Goal: Information Seeking & Learning: Learn about a topic

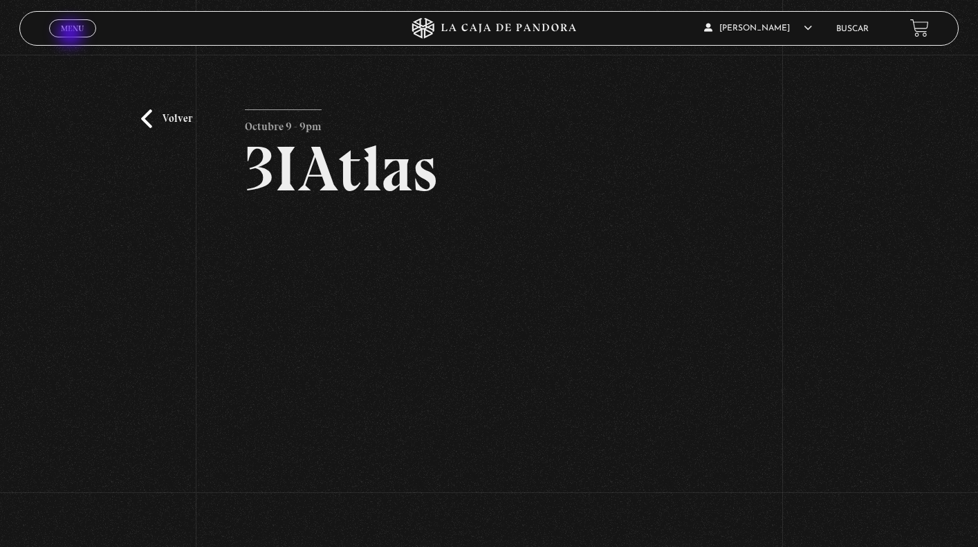
scroll to position [93, 0]
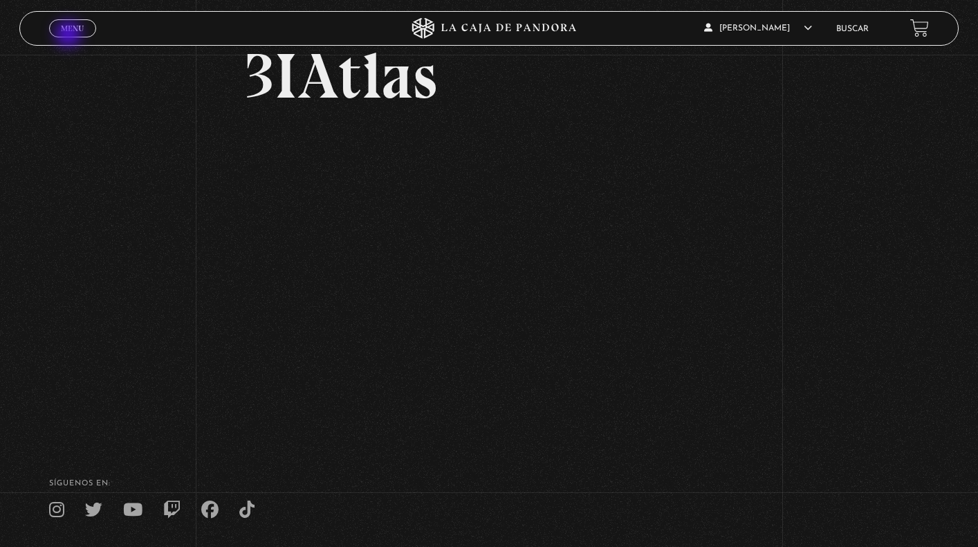
click at [70, 35] on link "Menu Cerrar" at bounding box center [72, 28] width 47 height 18
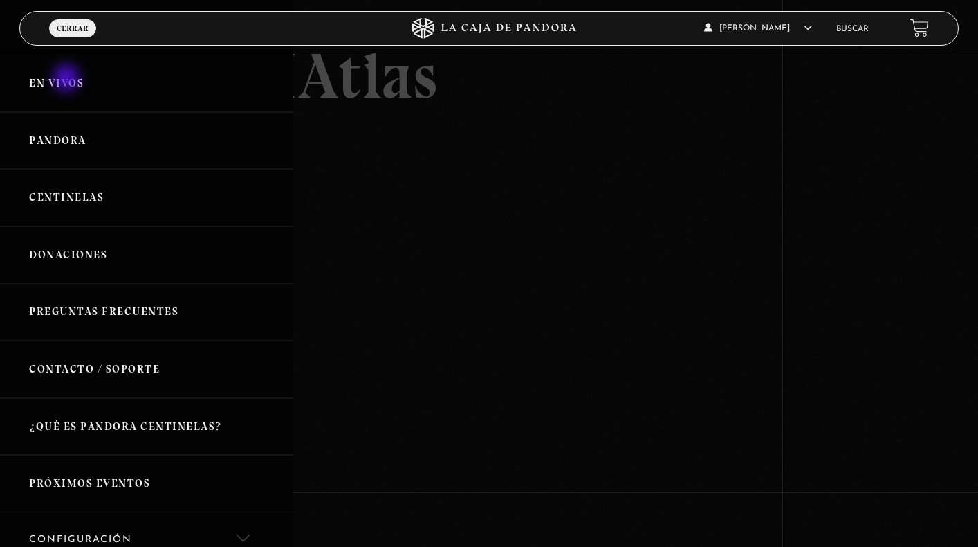
click at [68, 80] on link "En vivos" at bounding box center [146, 83] width 293 height 57
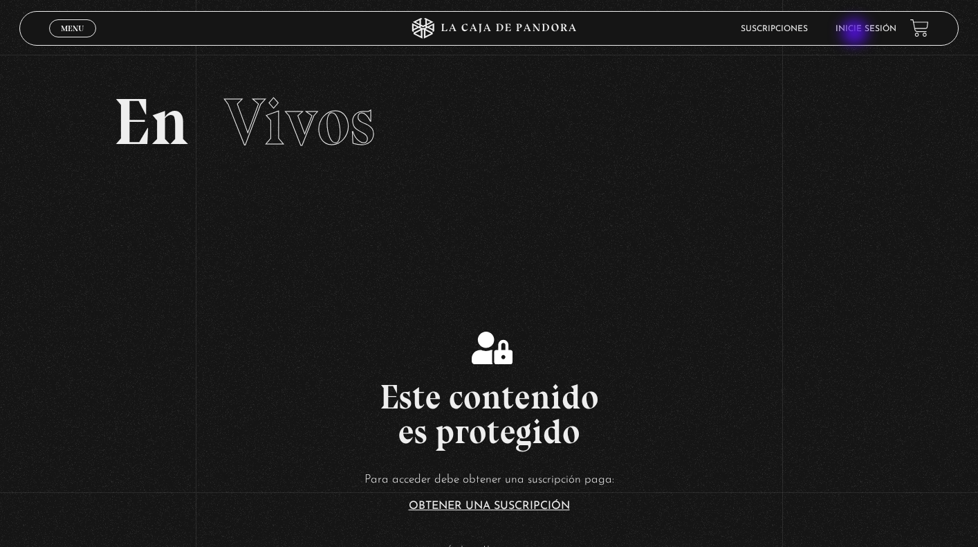
click at [857, 33] on li "Inicie sesión" at bounding box center [866, 28] width 61 height 21
click at [848, 26] on link "Inicie sesión" at bounding box center [866, 29] width 61 height 8
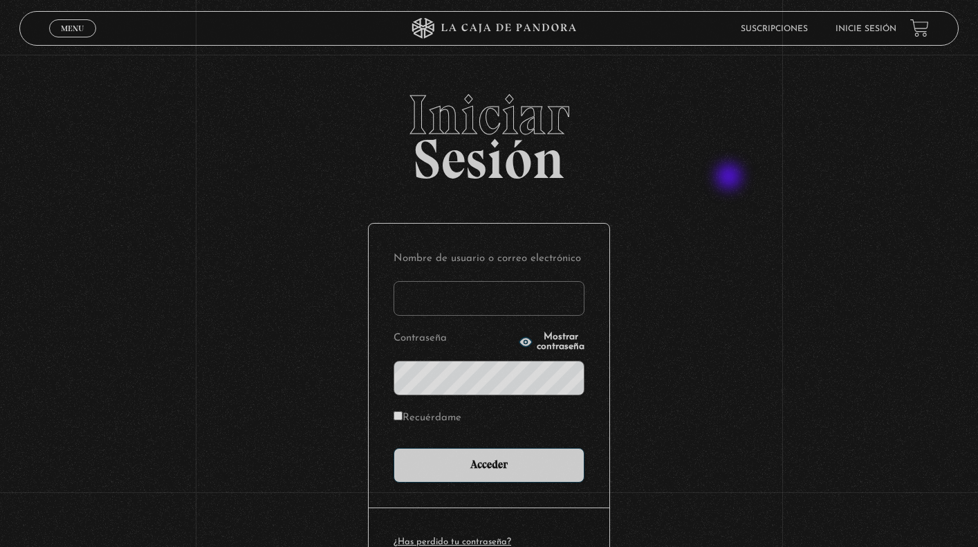
type input "stephsn120@gmail.com"
click at [489, 464] on input "Acceder" at bounding box center [489, 465] width 191 height 35
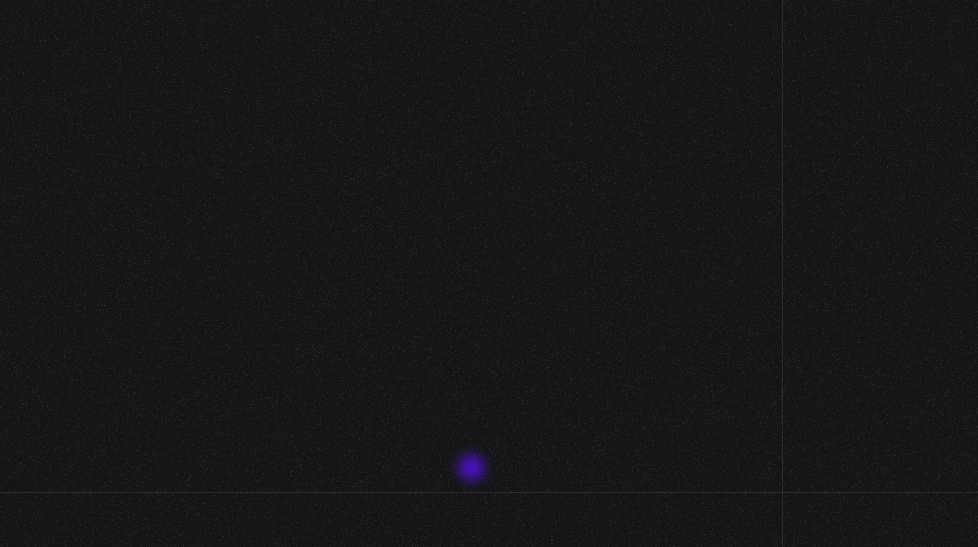
click at [473, 469] on div "Menu Cerrar Stephanie Serrano Naranjo En vivos Pandora Centinelas Mi cuenta Sal…" at bounding box center [489, 464] width 978 height 819
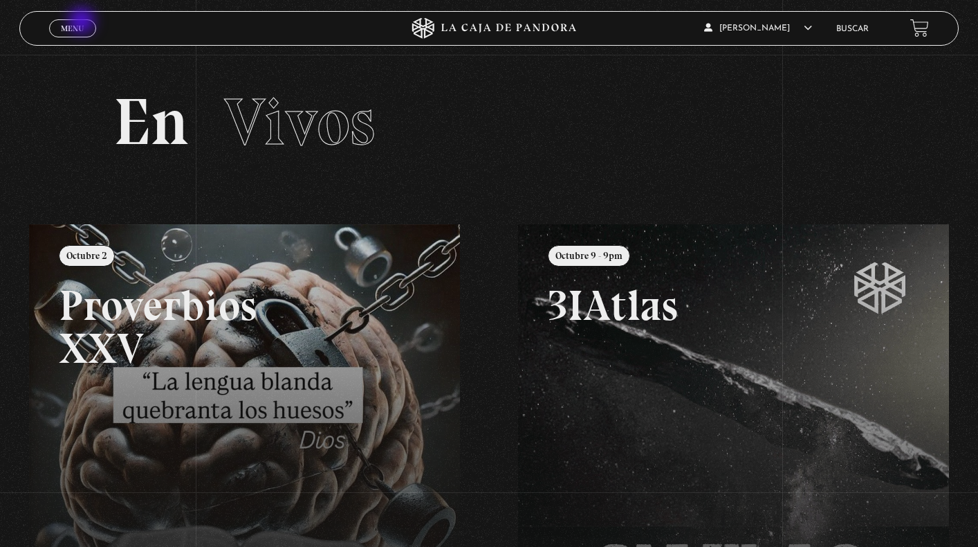
click at [83, 22] on link "Menu Cerrar" at bounding box center [72, 28] width 47 height 18
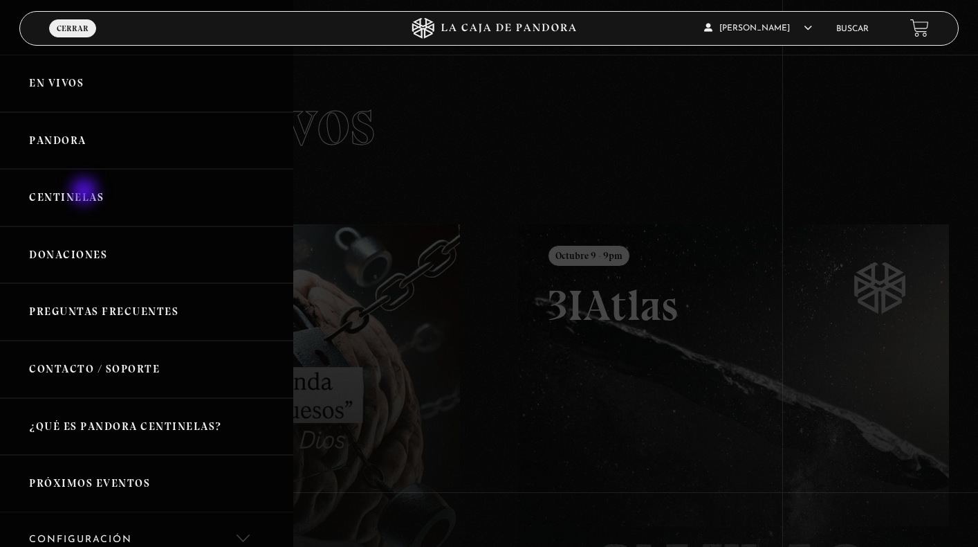
click at [86, 192] on link "Centinelas" at bounding box center [146, 197] width 293 height 57
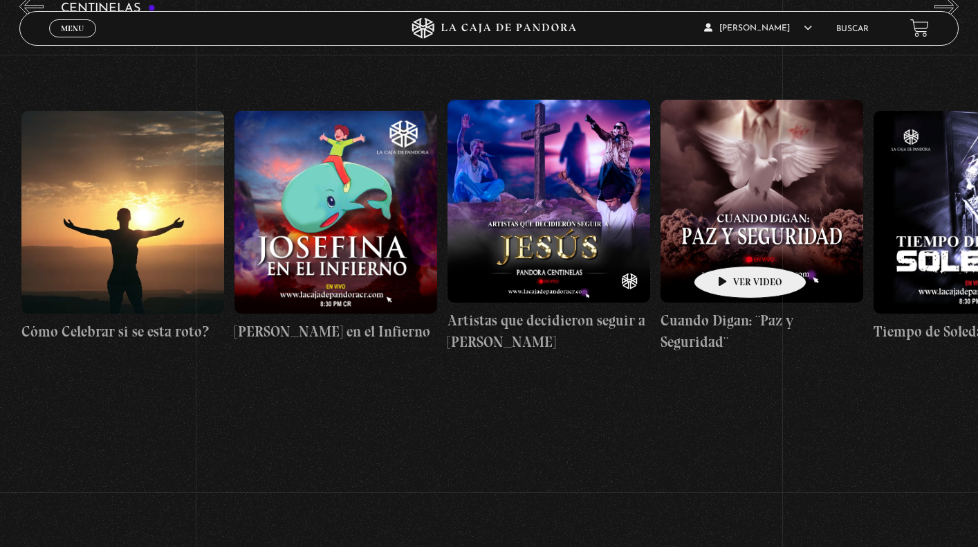
scroll to position [0, 5752]
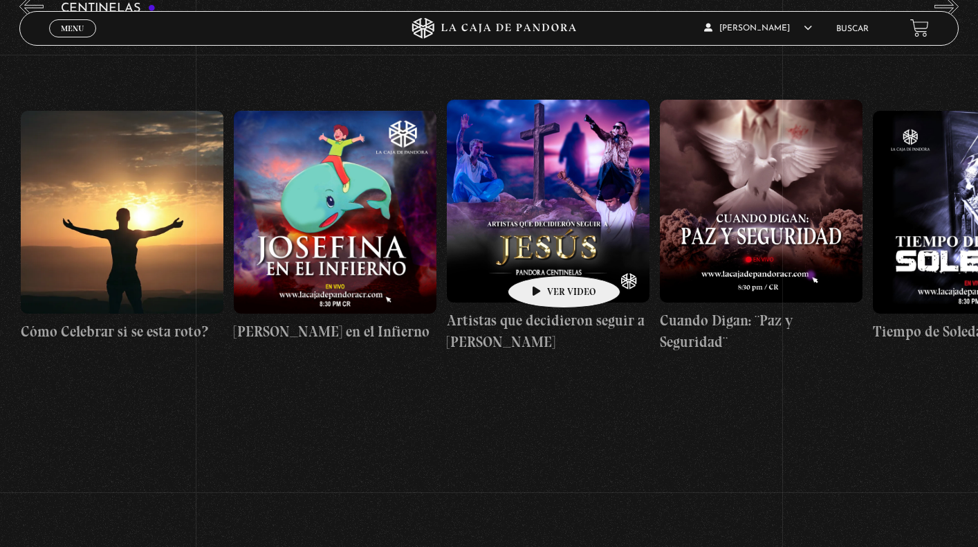
click at [542, 255] on figure at bounding box center [548, 201] width 203 height 203
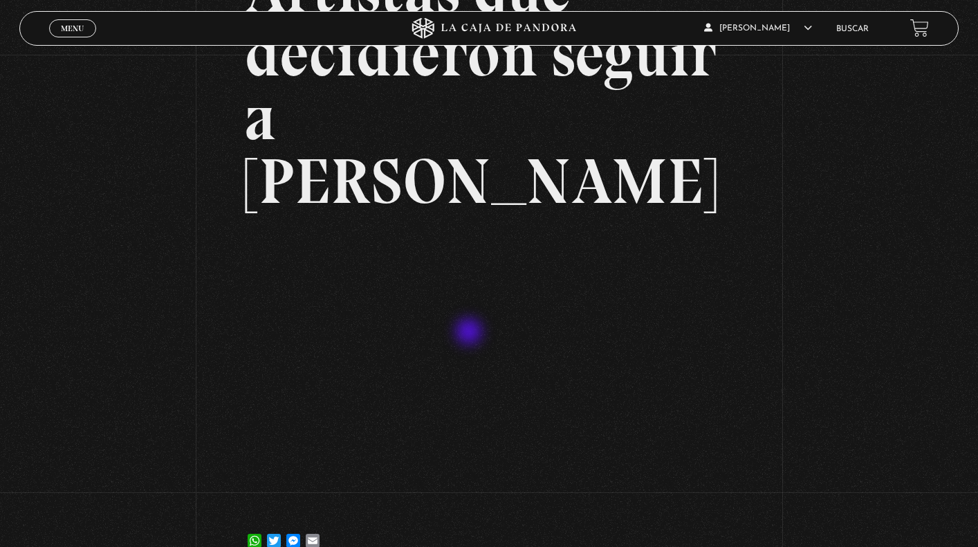
scroll to position [175, 0]
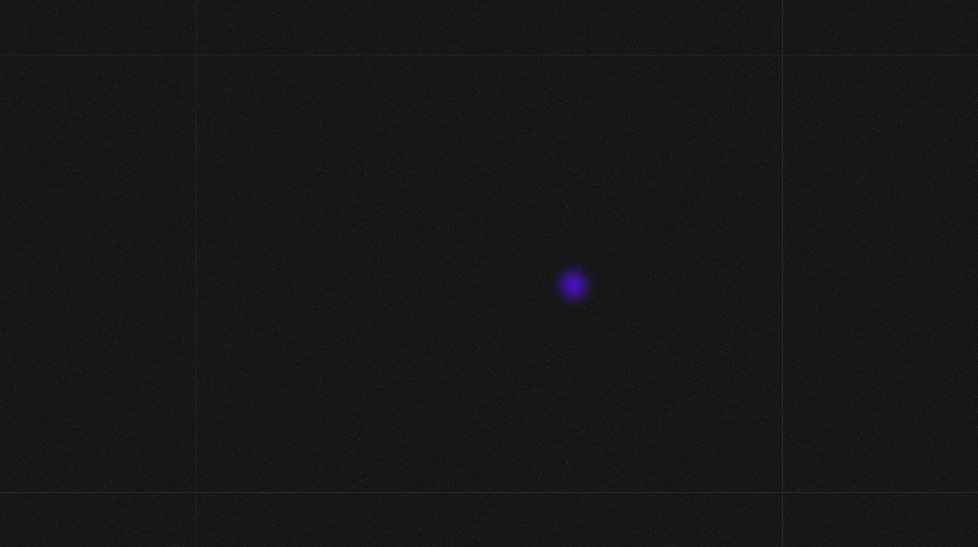
scroll to position [175, 0]
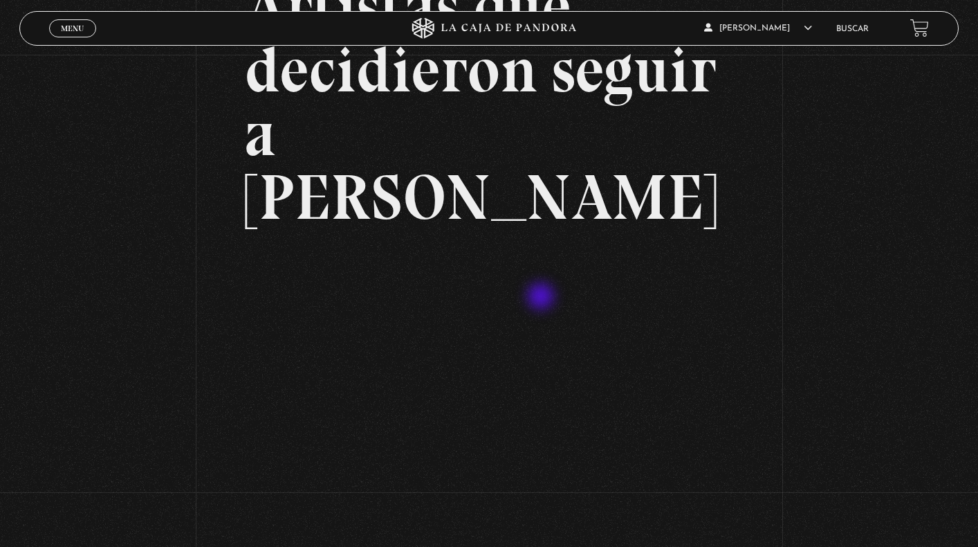
scroll to position [170, 0]
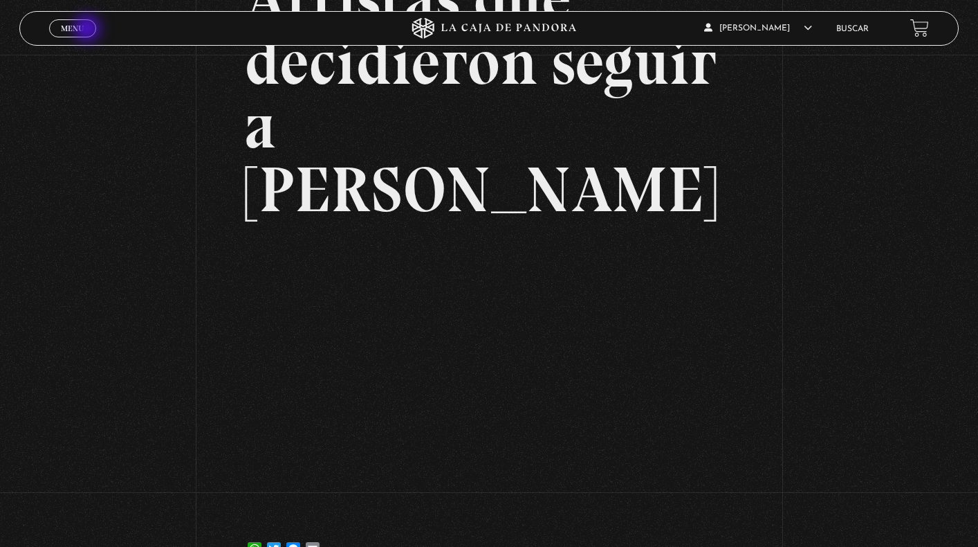
click at [88, 30] on link "Menu Cerrar" at bounding box center [72, 28] width 47 height 18
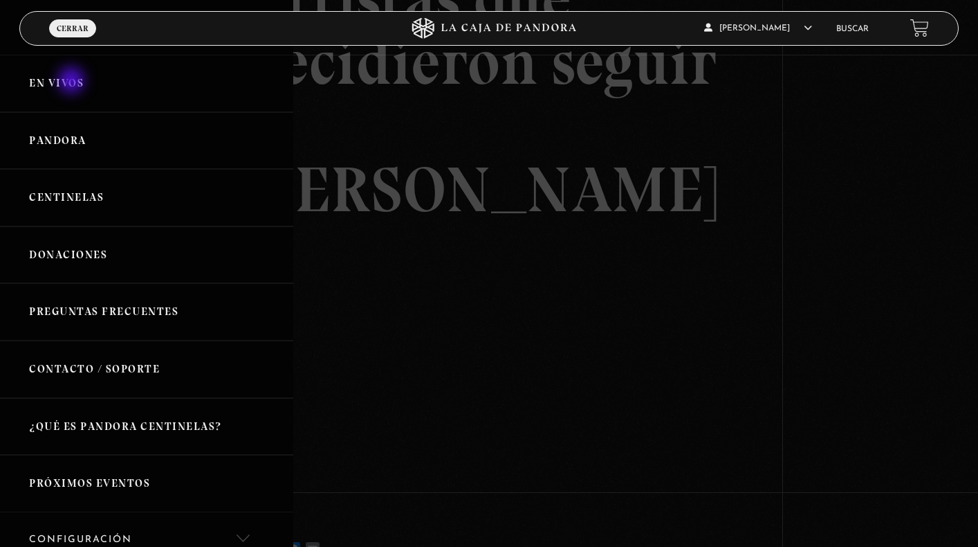
click at [73, 82] on link "En vivos" at bounding box center [146, 83] width 293 height 57
